Goal: Task Accomplishment & Management: Use online tool/utility

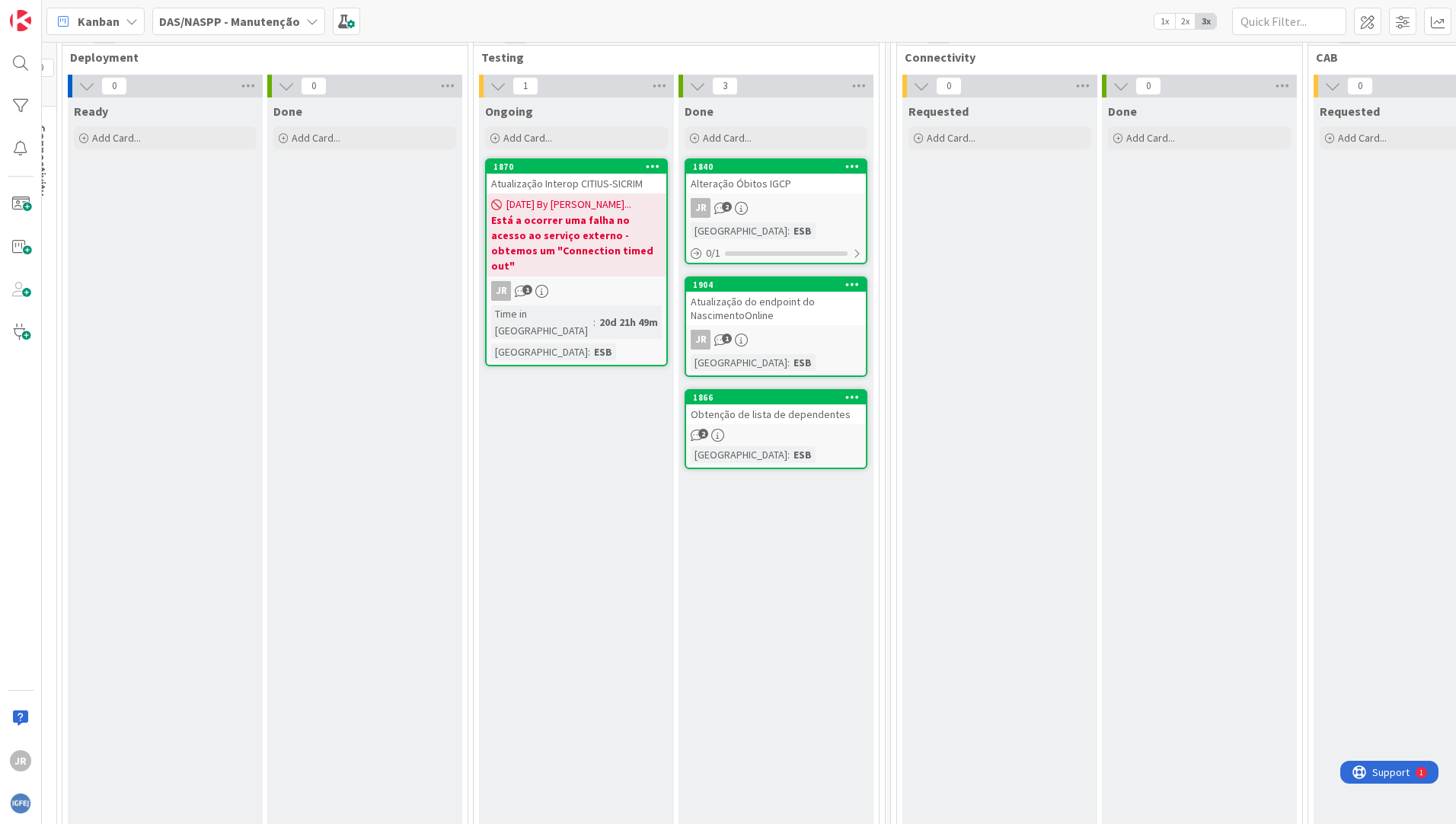
scroll to position [76, 1497]
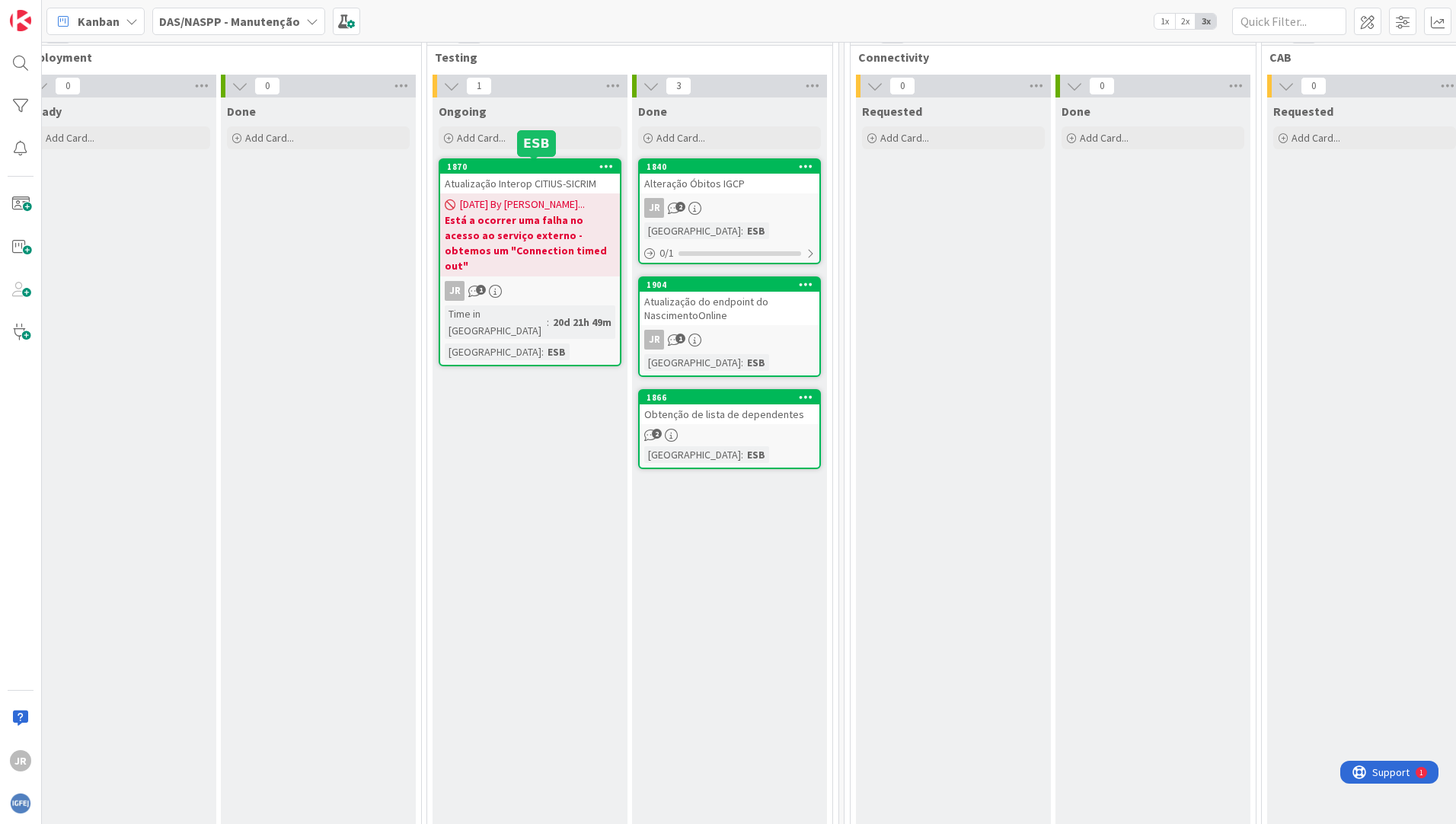
click at [548, 164] on div "1870" at bounding box center [533, 167] width 172 height 11
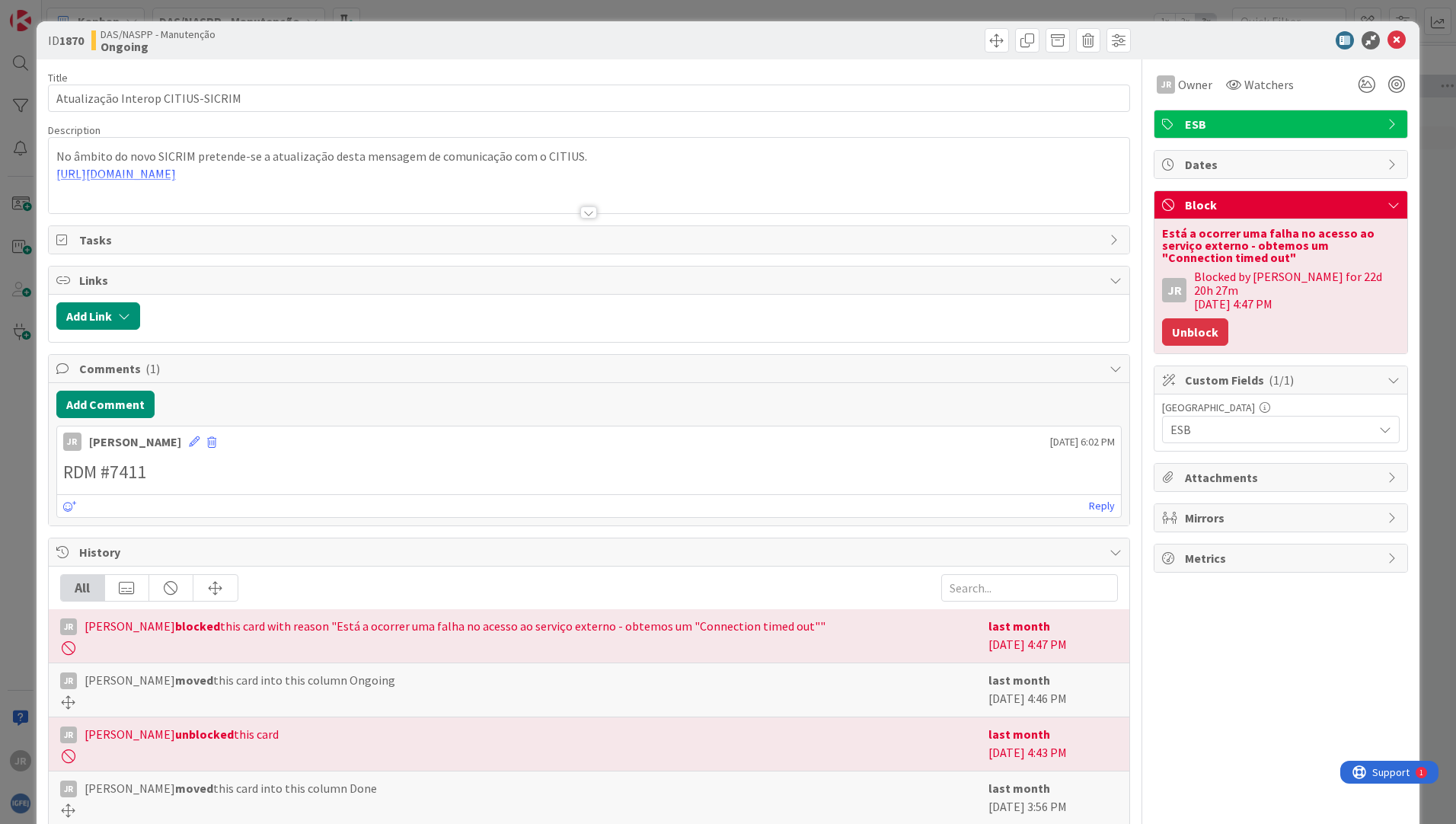
click at [1194, 318] on button "Unblock" at bounding box center [1195, 332] width 67 height 27
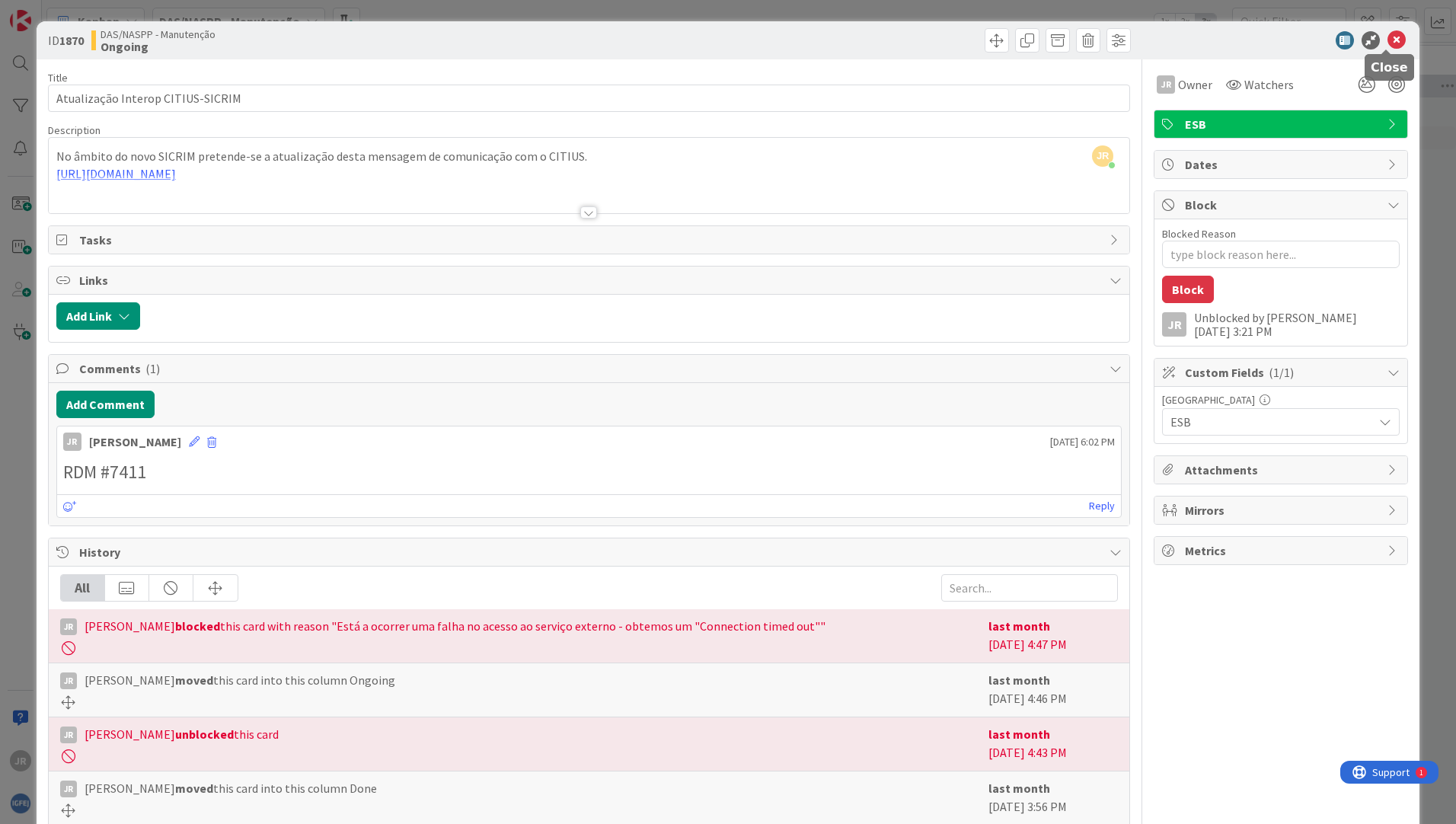
click at [1387, 43] on icon at bounding box center [1396, 40] width 19 height 19
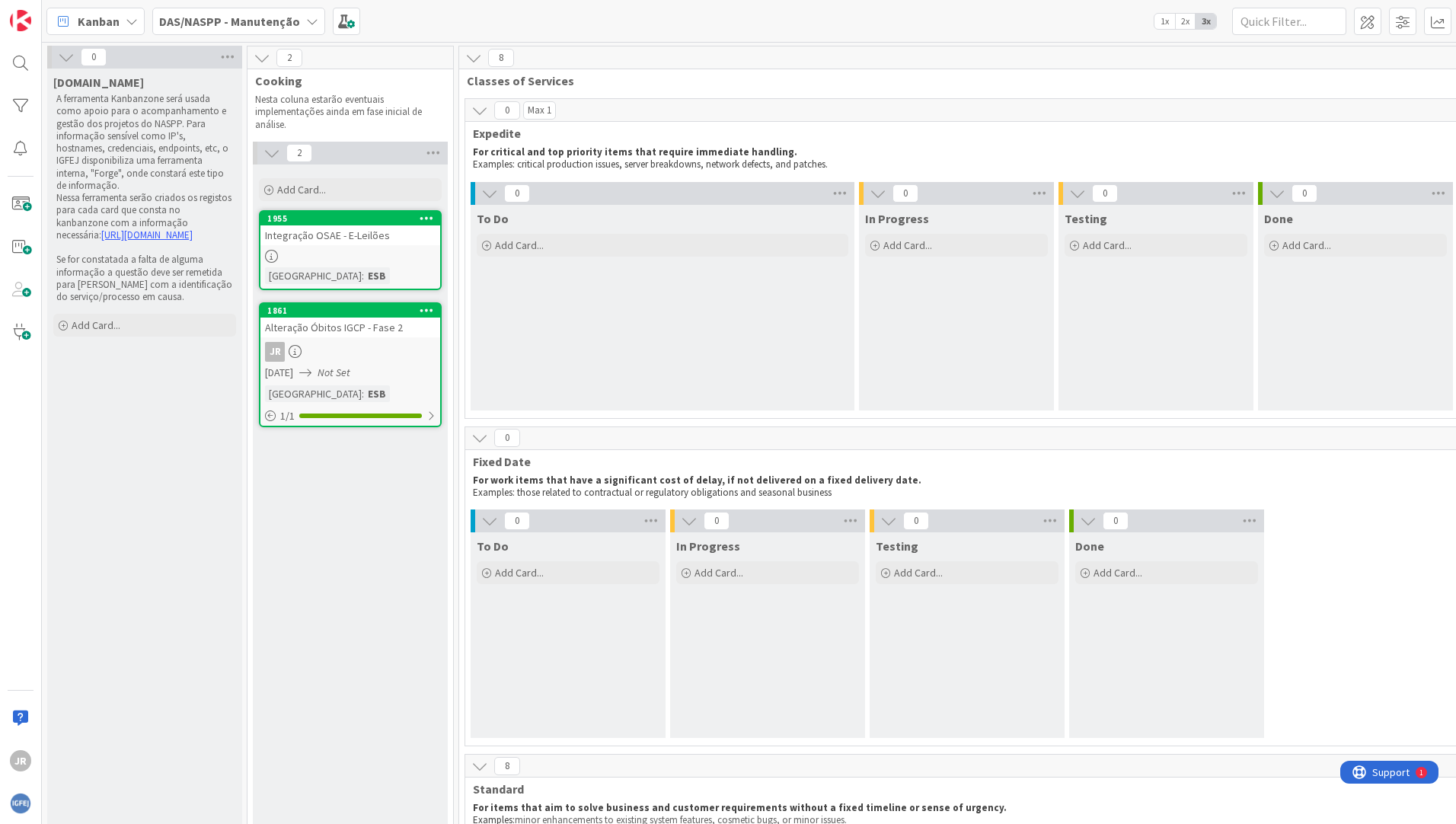
click at [343, 329] on div "Alteração Óbitos IGCP - Fase 2" at bounding box center [350, 327] width 179 height 20
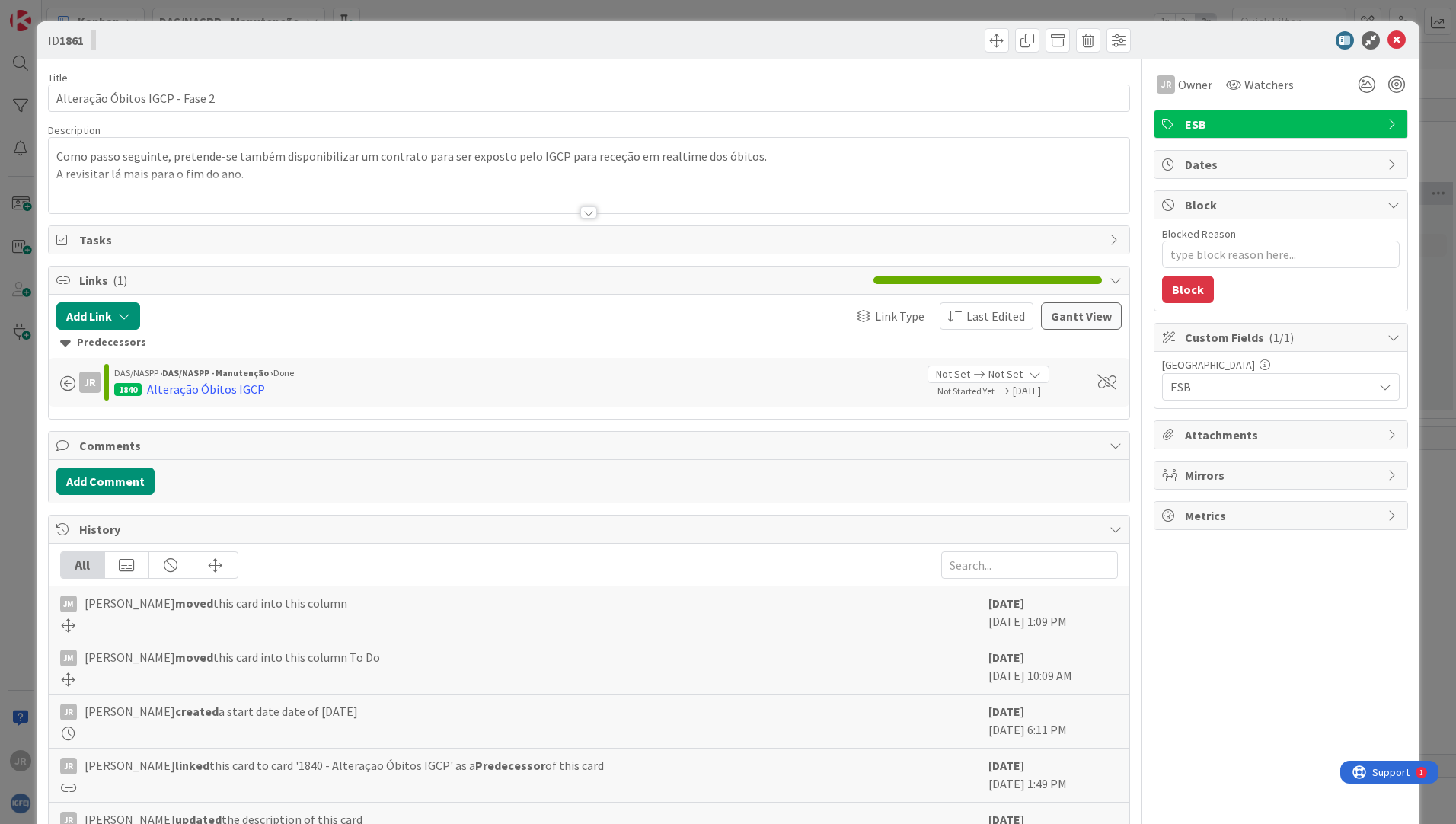
type textarea "x"
click at [1393, 33] on icon at bounding box center [1396, 40] width 19 height 19
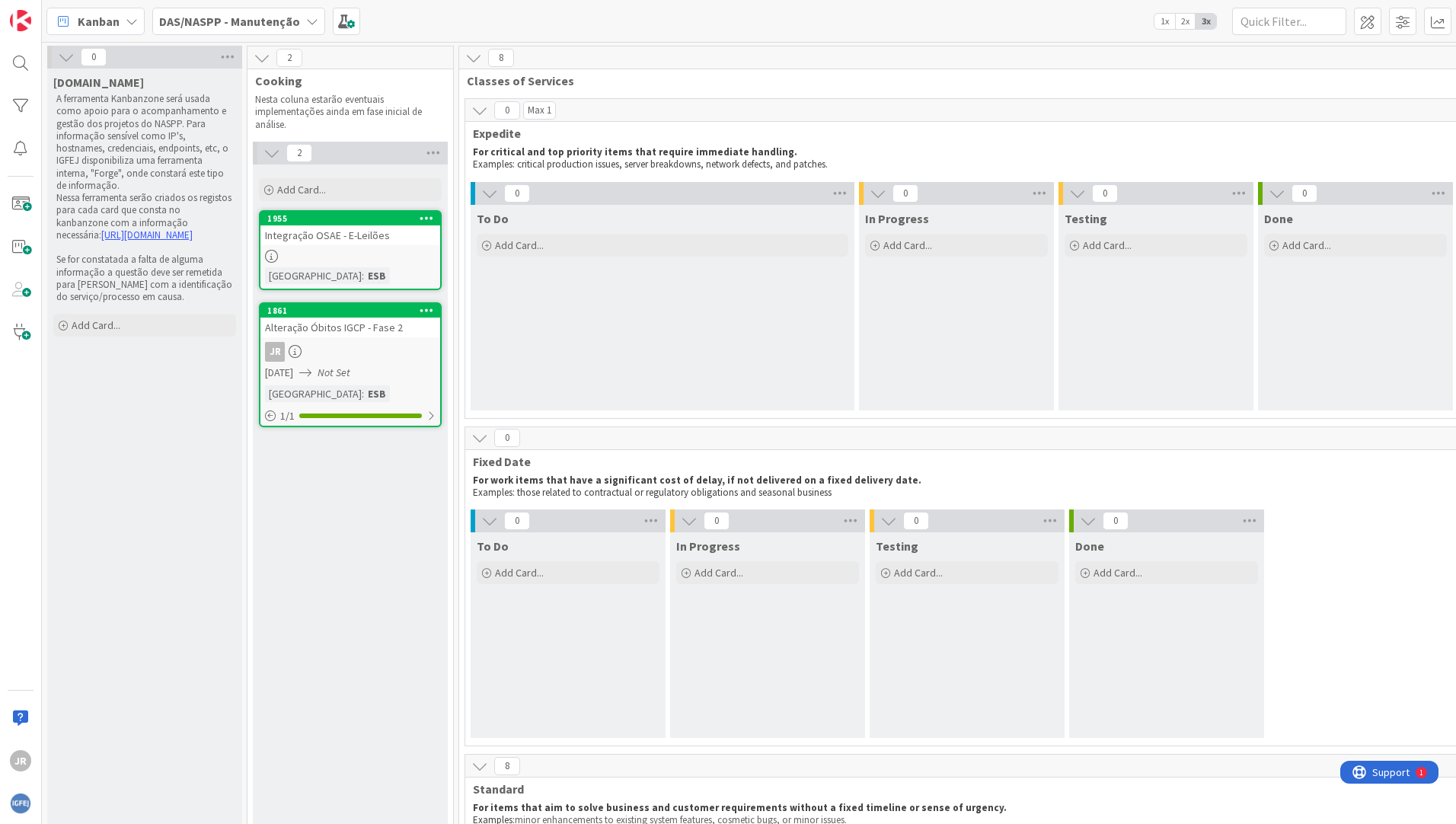
click at [1357, 581] on div "0 To Do Add Card... 0 In Progress Add Card... 0 Testing Add Card... 0 Done Add …" at bounding box center [961, 627] width 987 height 236
